Goal: Task Accomplishment & Management: Complete application form

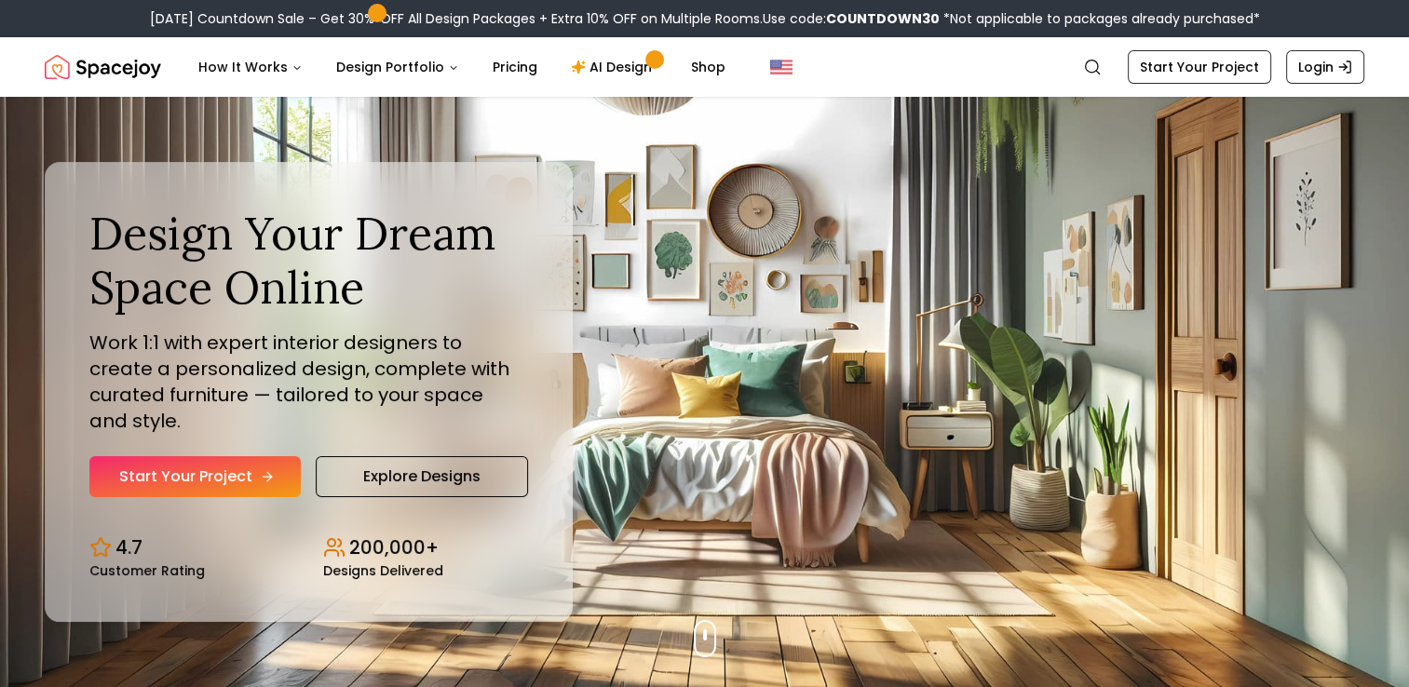
click at [238, 460] on link "Start Your Project" at bounding box center [194, 476] width 211 height 41
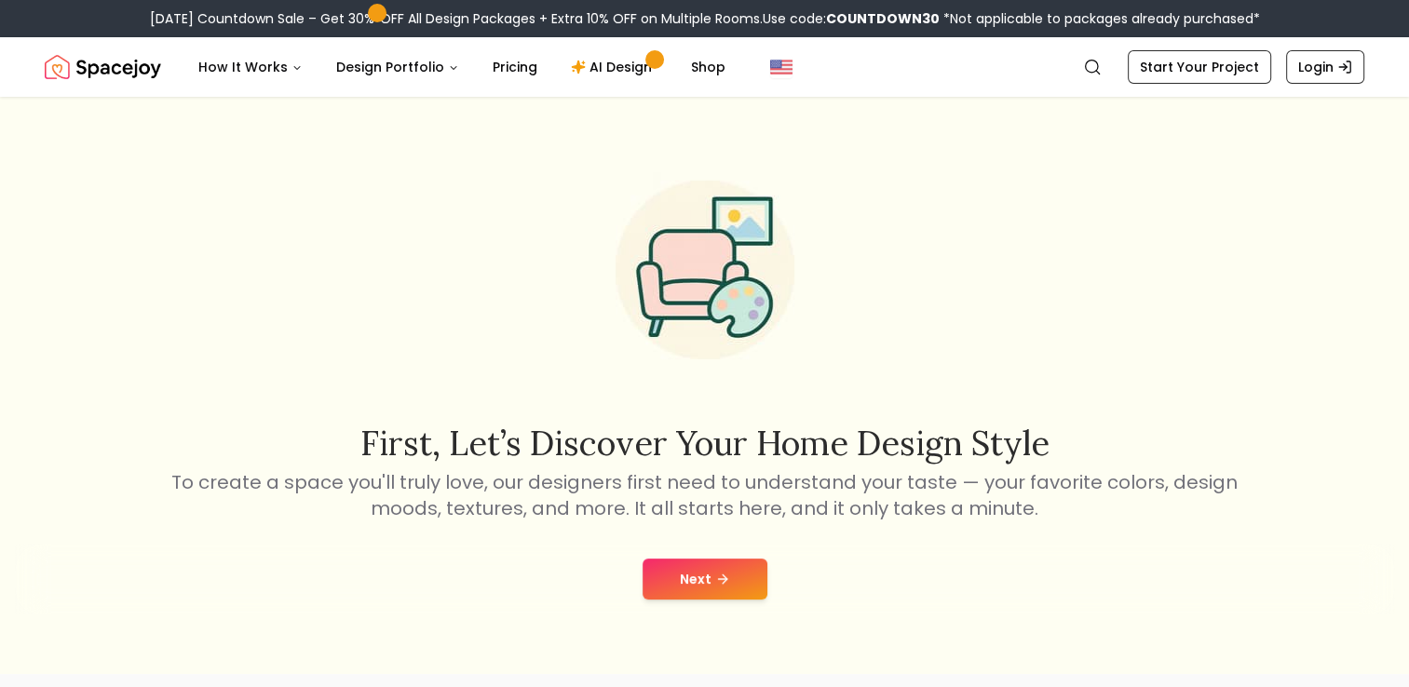
click at [720, 572] on icon at bounding box center [722, 579] width 15 height 15
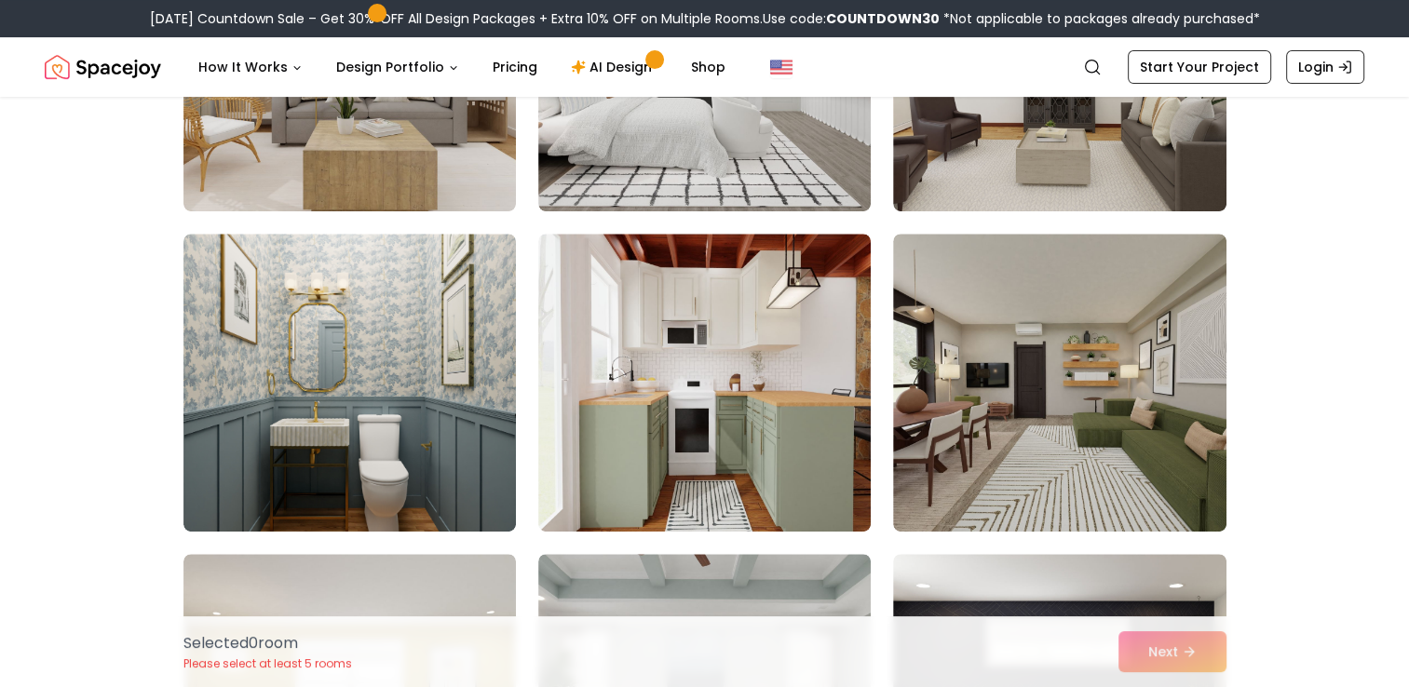
scroll to position [559, 0]
